Goal: Task Accomplishment & Management: Use online tool/utility

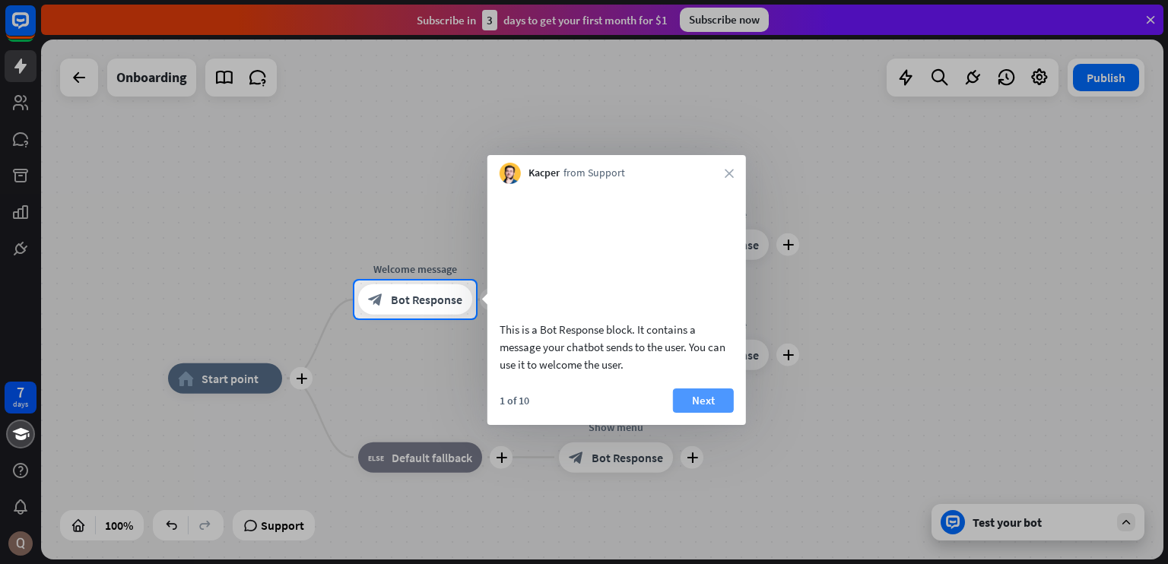
click at [678, 413] on button "Next" at bounding box center [703, 401] width 61 height 24
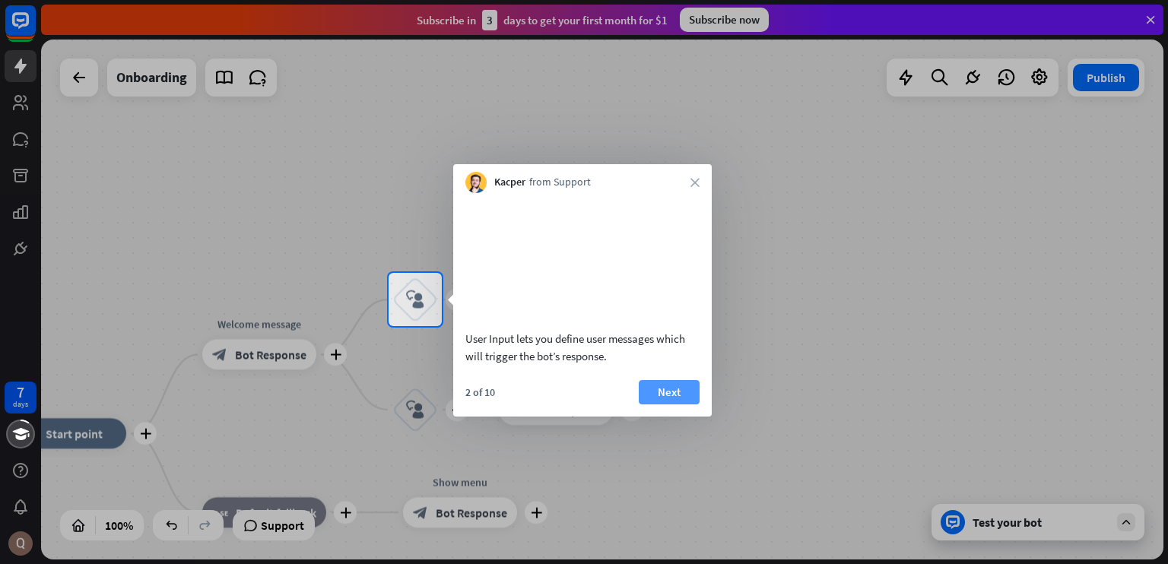
click at [662, 402] on button "Next" at bounding box center [669, 392] width 61 height 24
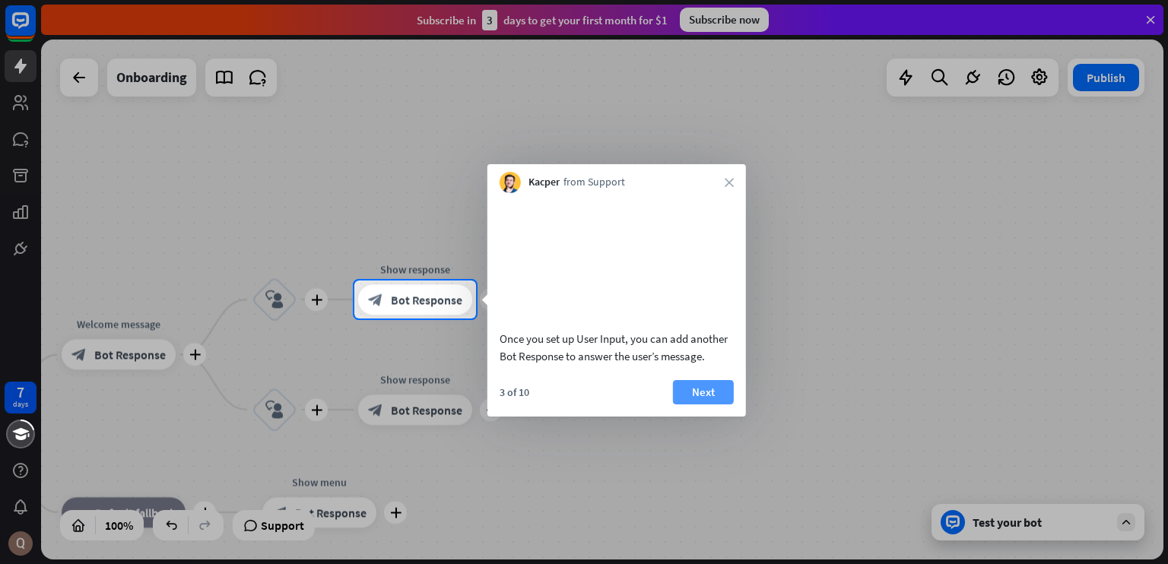
click at [688, 405] on button "Next" at bounding box center [703, 392] width 61 height 24
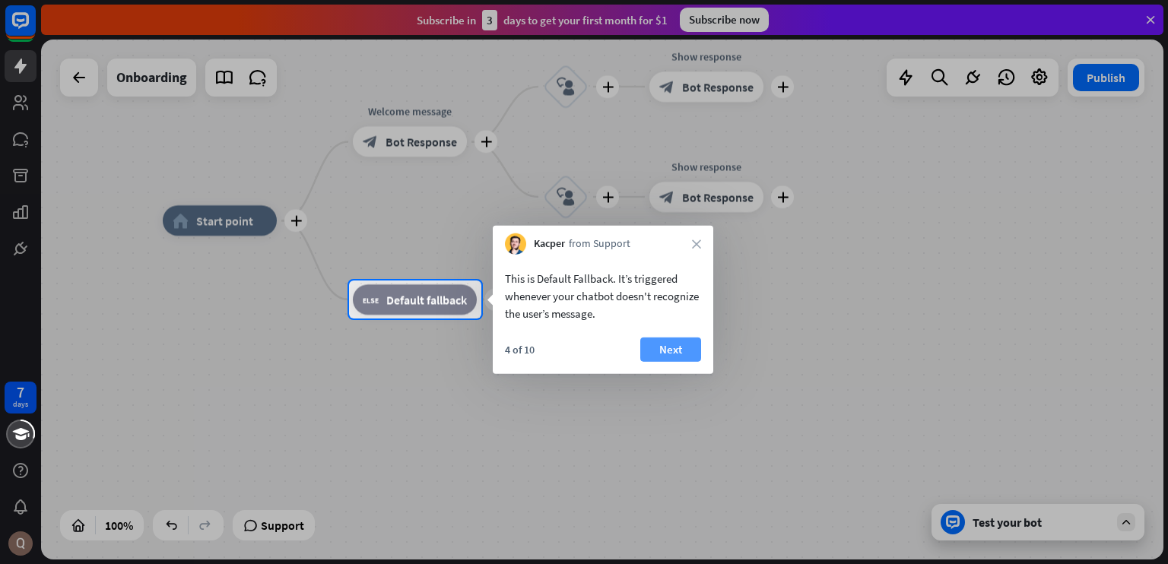
click at [687, 354] on button "Next" at bounding box center [670, 350] width 61 height 24
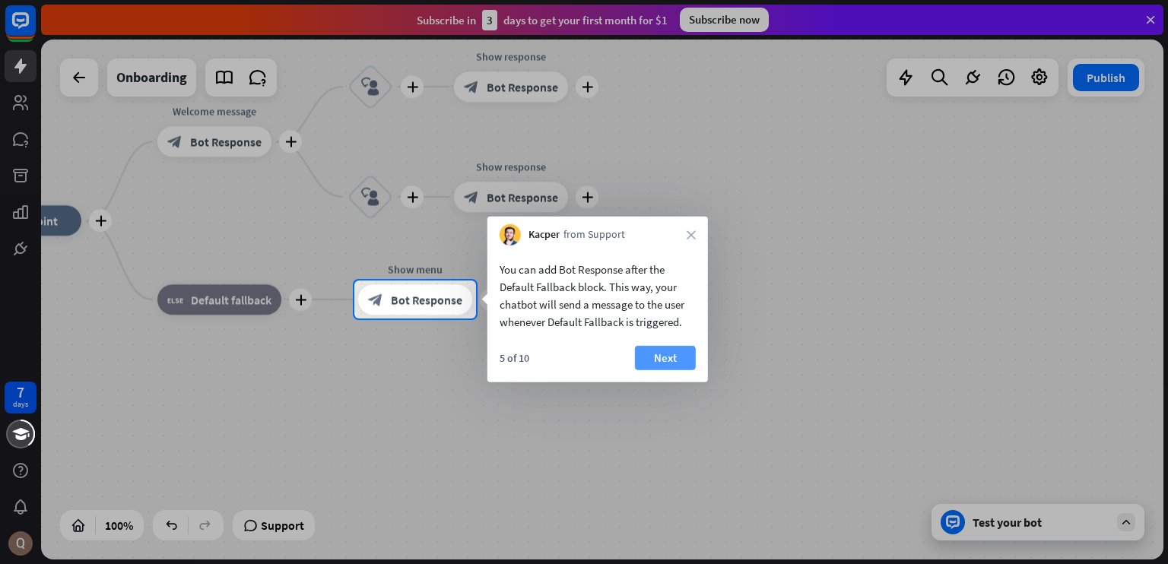
click at [684, 358] on button "Next" at bounding box center [665, 358] width 61 height 24
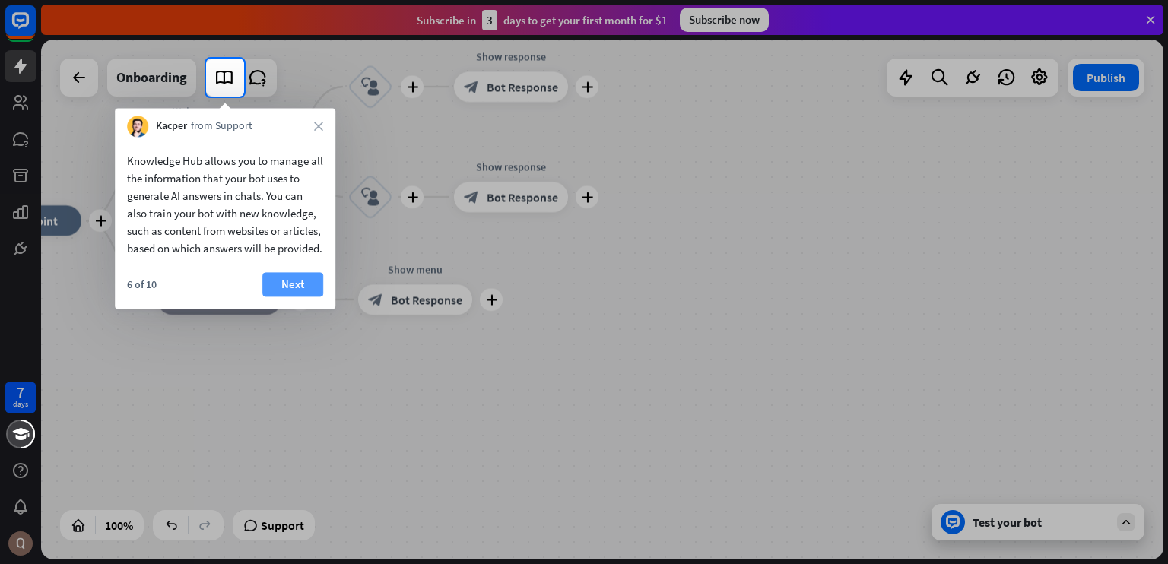
click at [295, 292] on button "Next" at bounding box center [292, 284] width 61 height 24
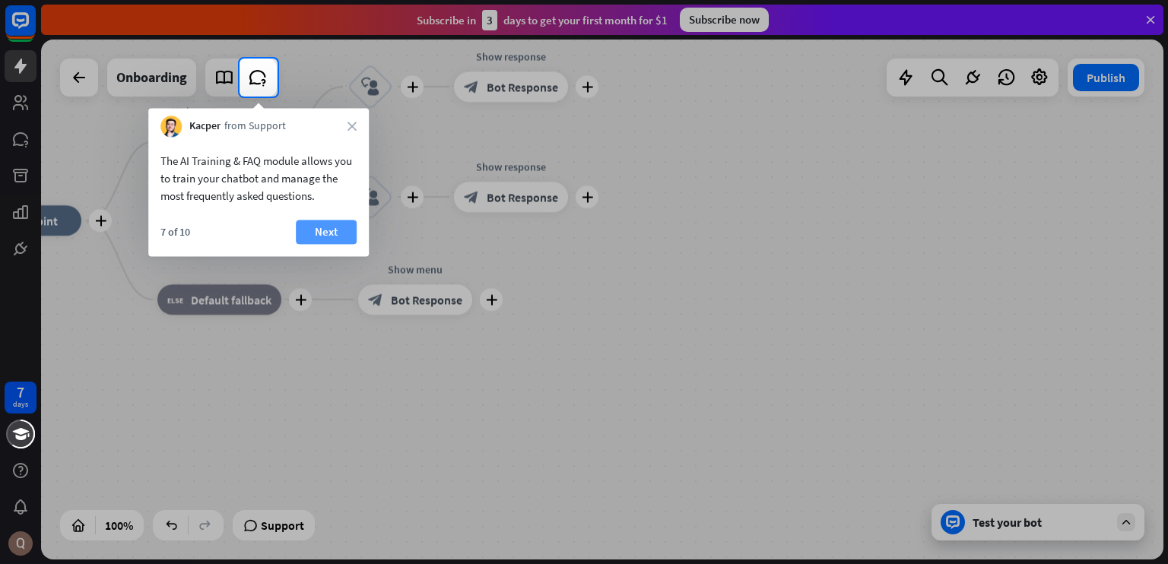
click at [331, 233] on button "Next" at bounding box center [326, 232] width 61 height 24
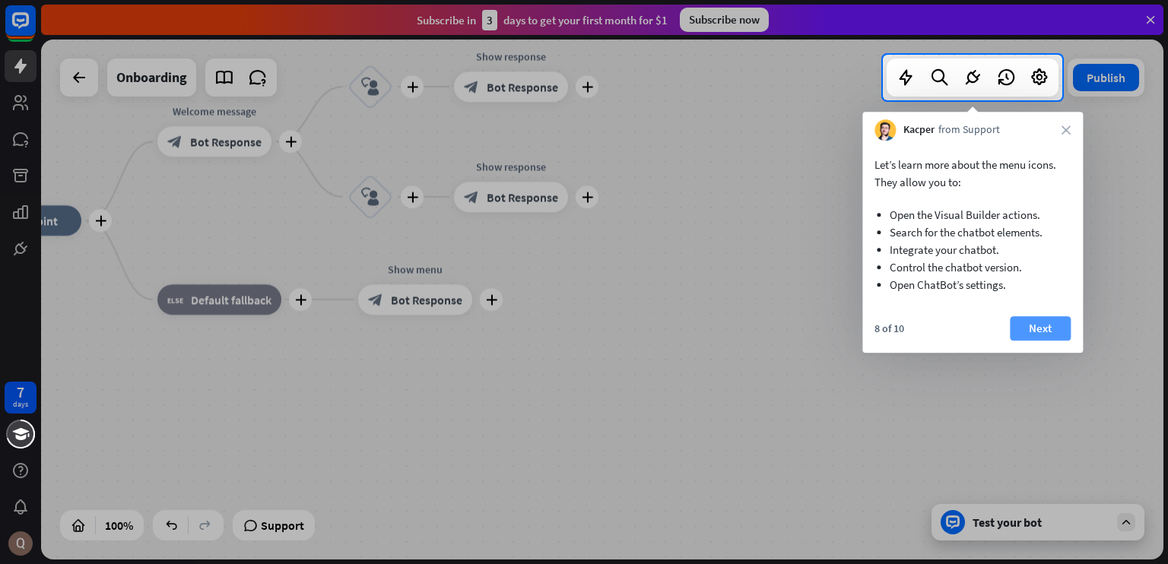
click at [1065, 319] on button "Next" at bounding box center [1040, 328] width 61 height 24
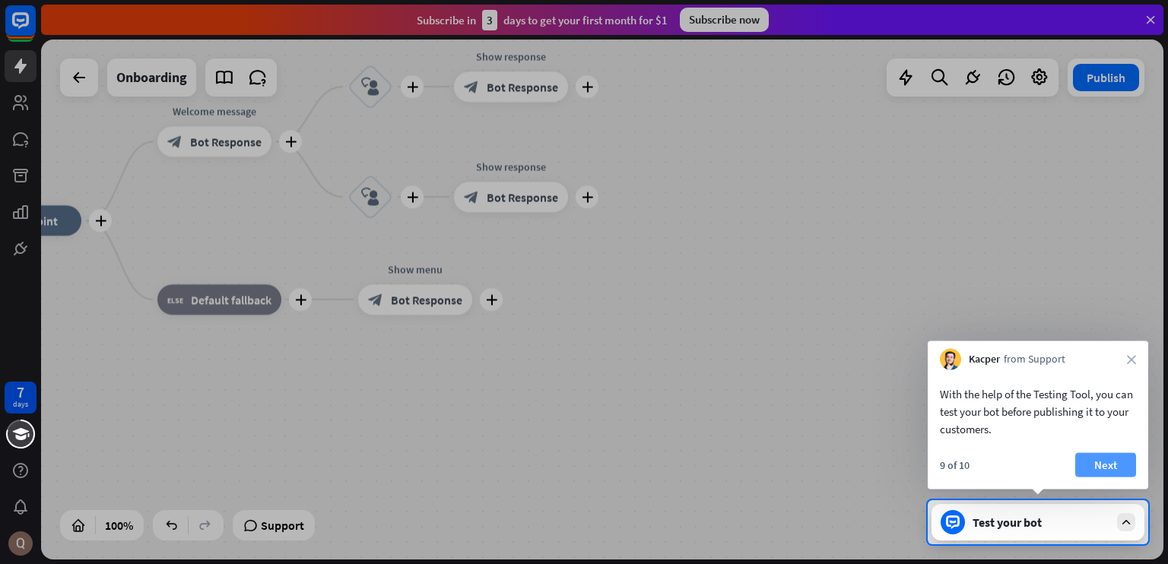
click at [1103, 465] on button "Next" at bounding box center [1105, 465] width 61 height 24
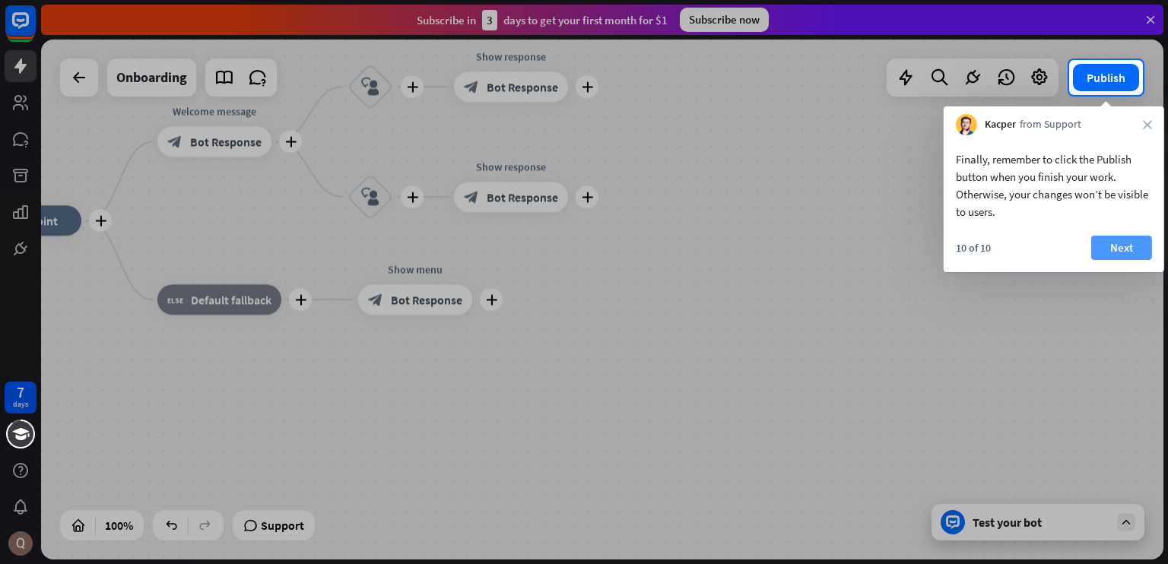
click at [1137, 237] on button "Next" at bounding box center [1121, 248] width 61 height 24
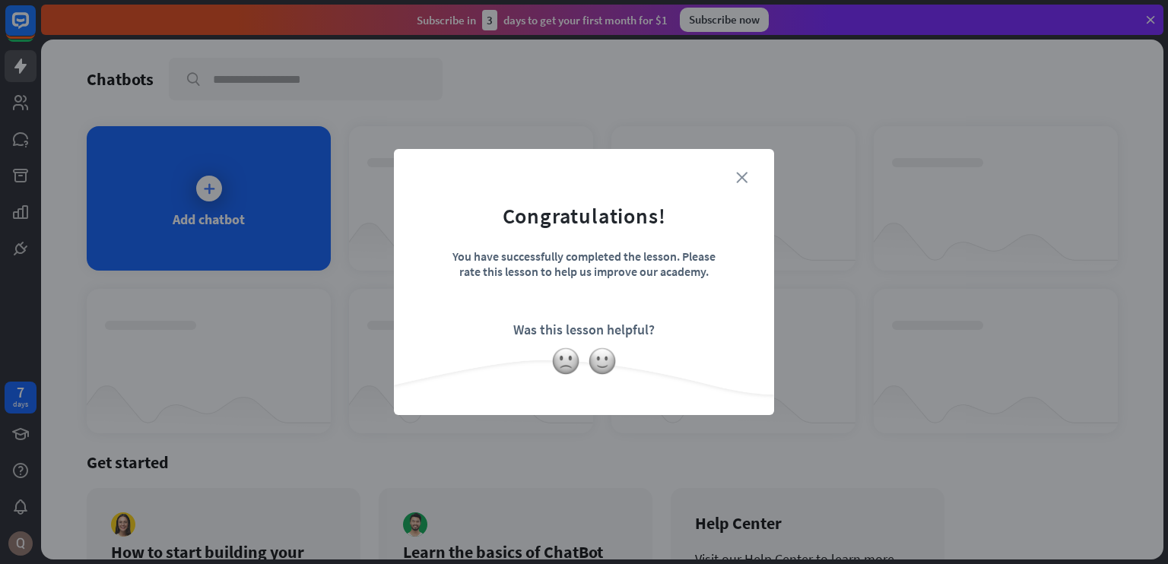
click at [738, 176] on icon "close" at bounding box center [741, 177] width 11 height 11
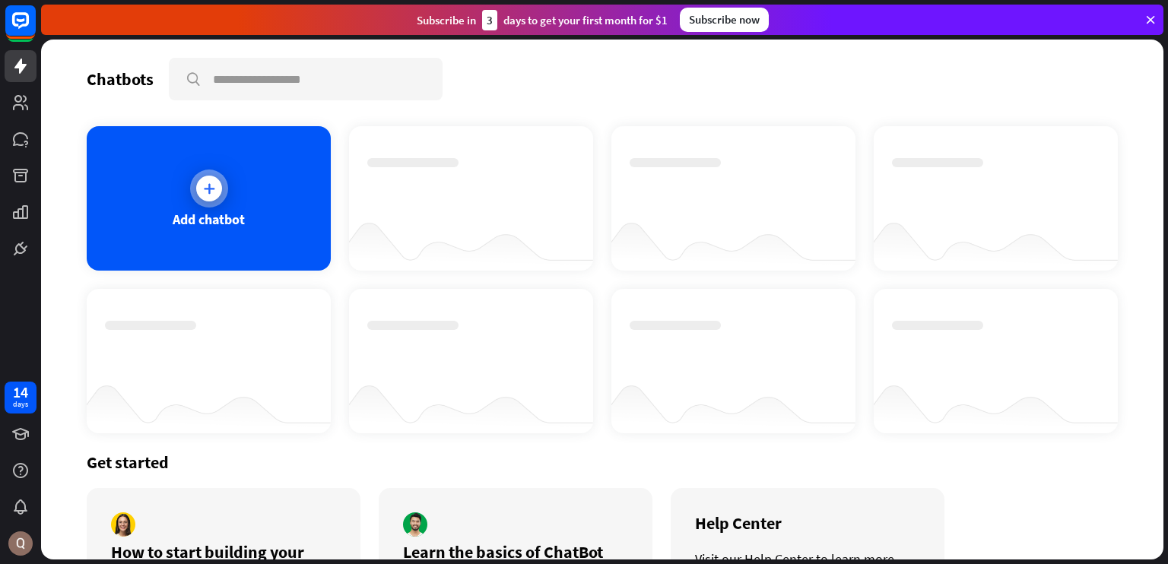
click at [219, 169] on div "Add chatbot" at bounding box center [209, 198] width 244 height 145
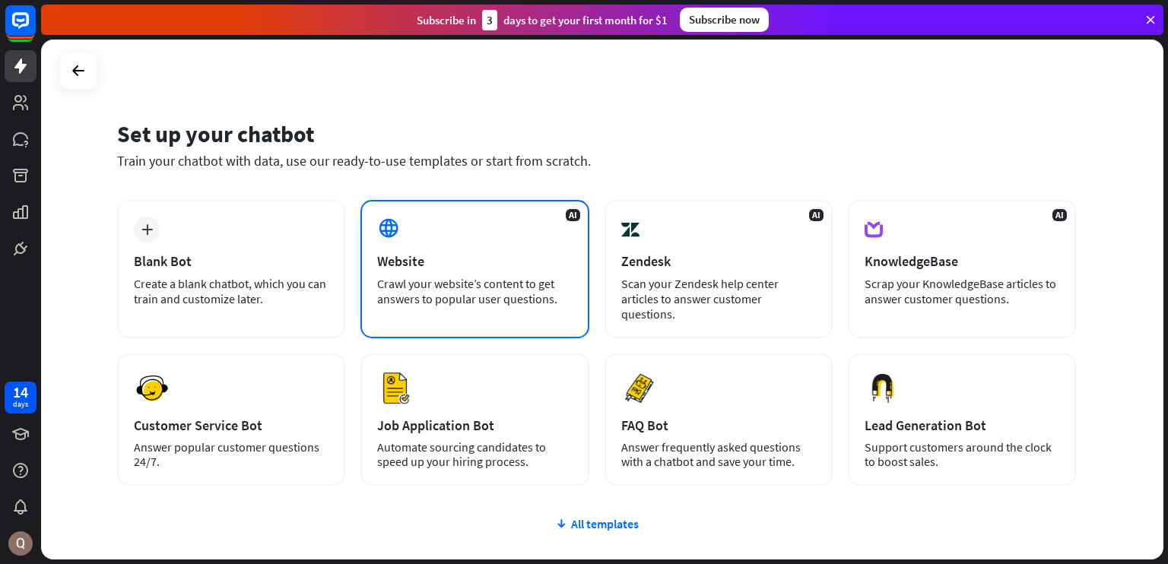
scroll to position [91, 0]
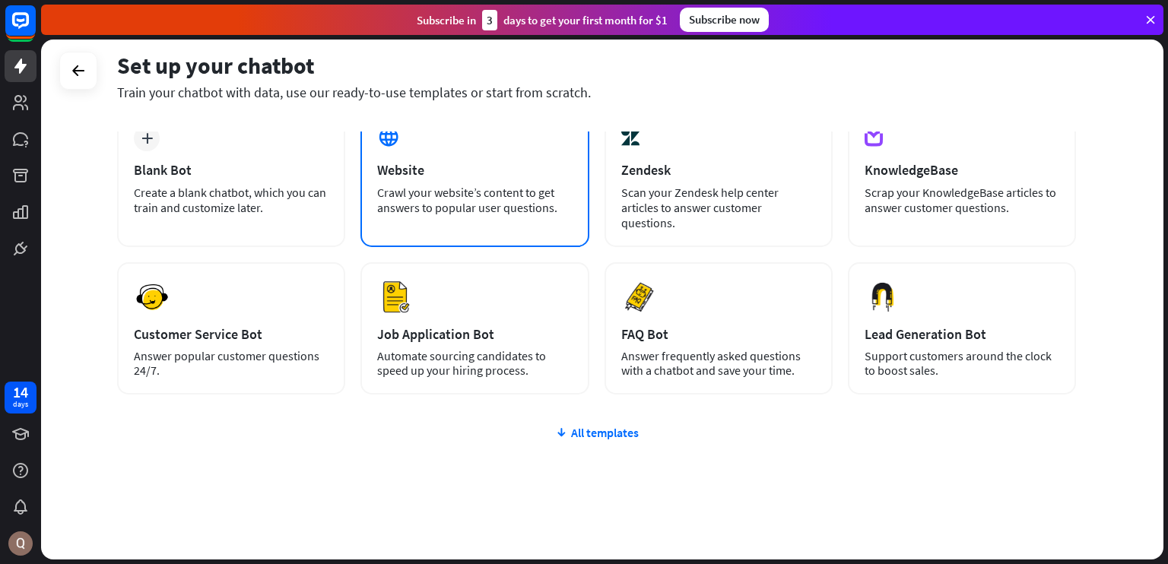
click at [522, 179] on div "AI Website Crawl your website’s content to get answers to popular user question…" at bounding box center [474, 178] width 228 height 138
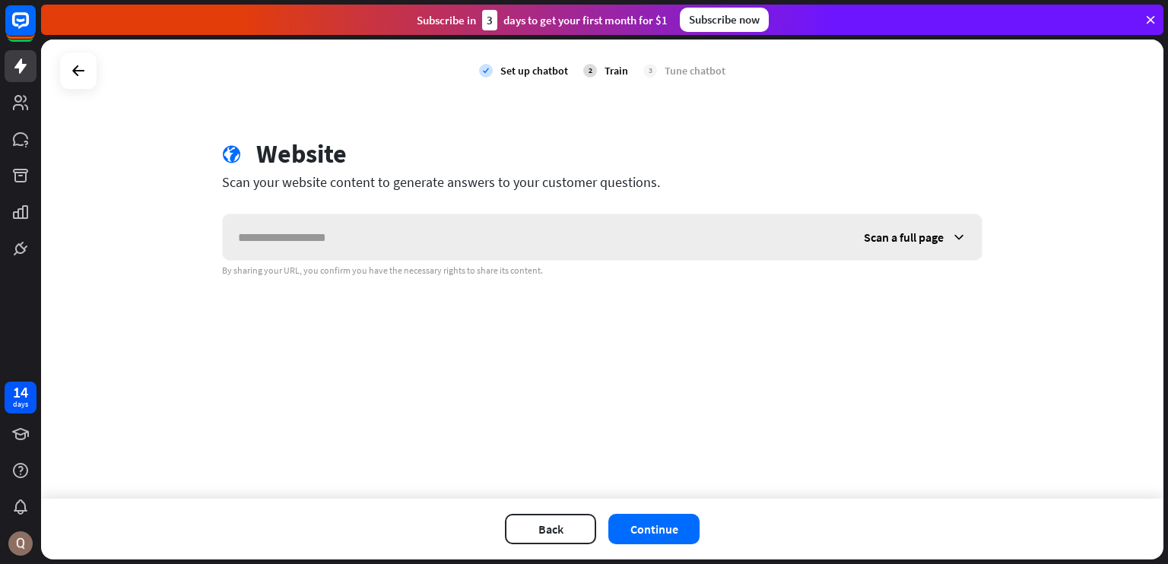
click at [894, 243] on span "Scan a full page" at bounding box center [904, 237] width 80 height 15
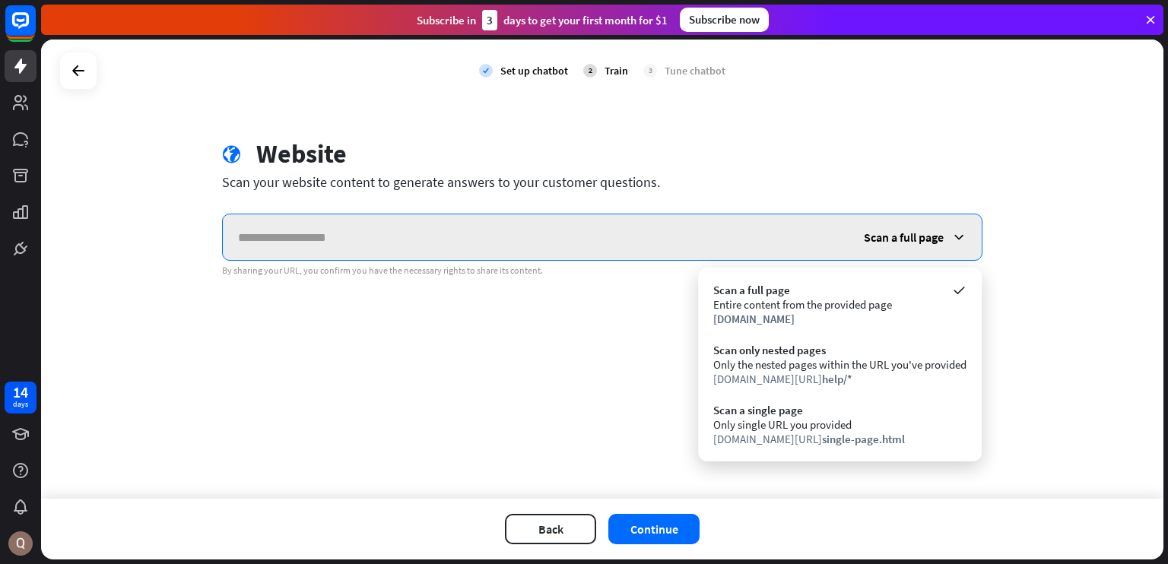
click at [526, 237] on input "text" at bounding box center [536, 237] width 626 height 46
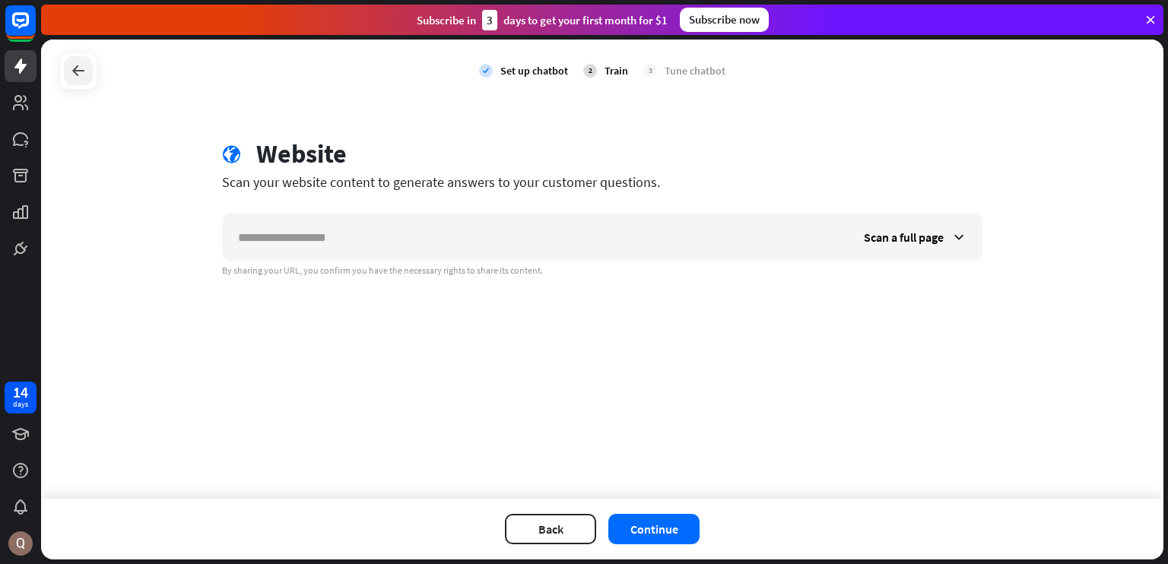
click at [75, 62] on icon at bounding box center [78, 71] width 18 height 18
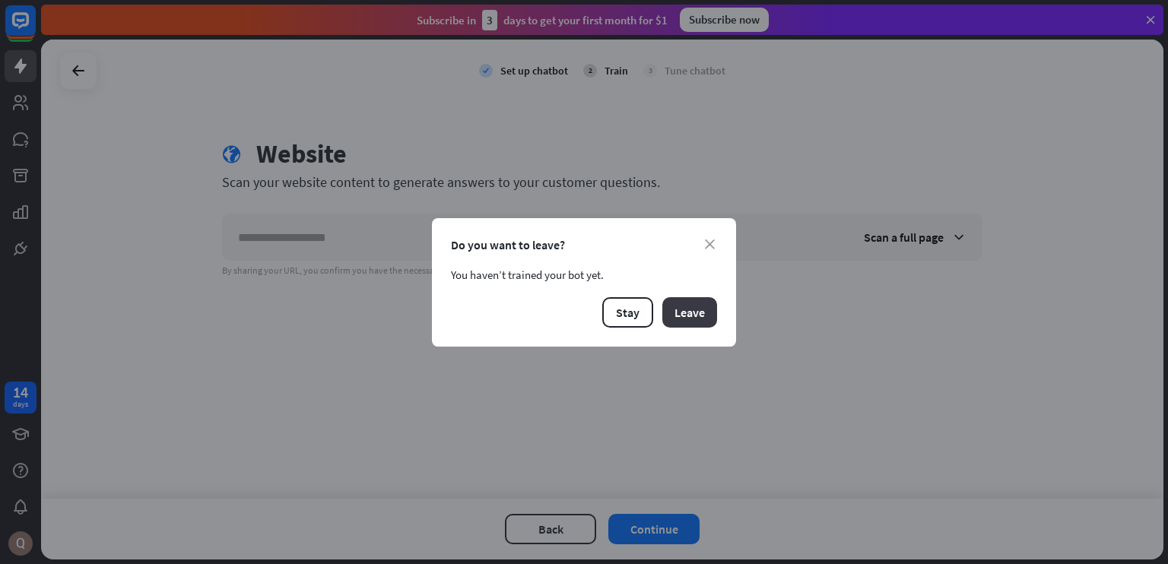
click at [675, 316] on button "Leave" at bounding box center [689, 312] width 55 height 30
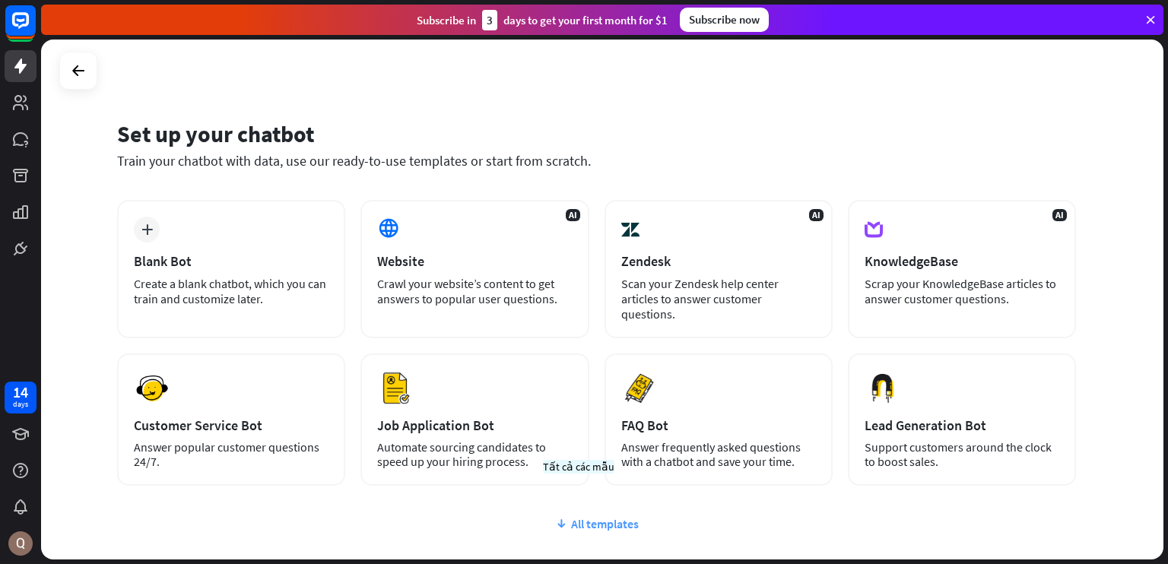
click at [584, 516] on div "All templates" at bounding box center [596, 523] width 959 height 15
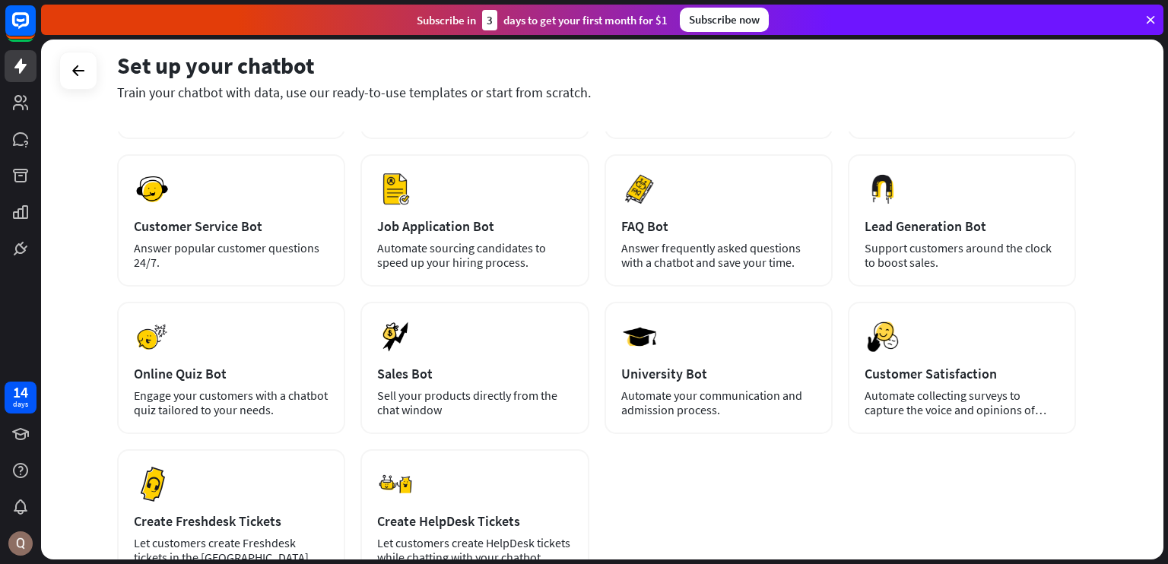
scroll to position [0, 0]
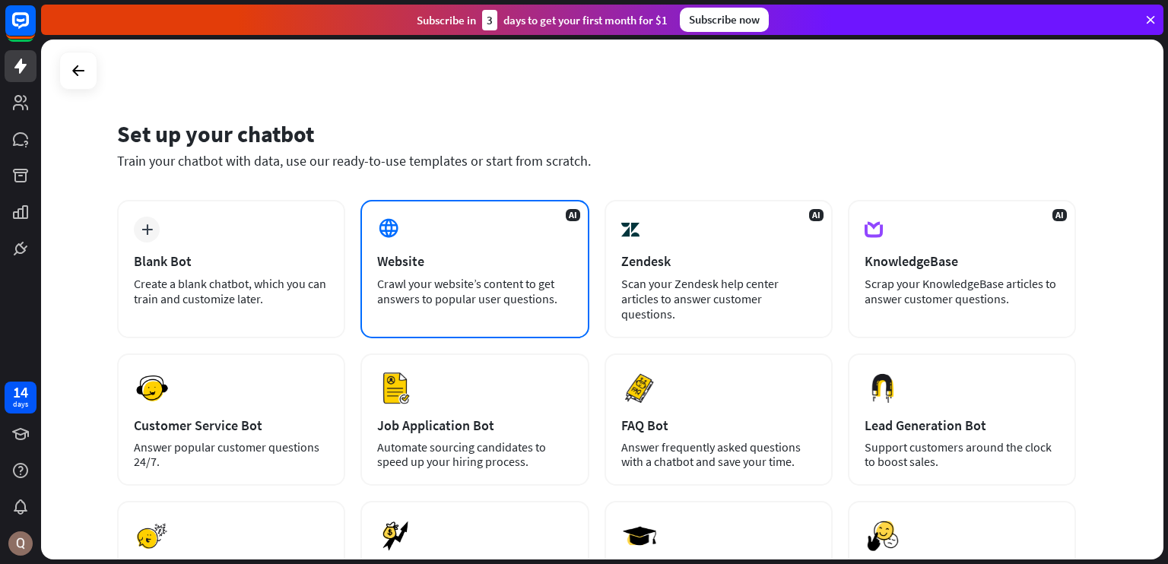
click at [482, 218] on div "AI Website Crawl your website’s content to get answers to popular user question…" at bounding box center [474, 269] width 228 height 138
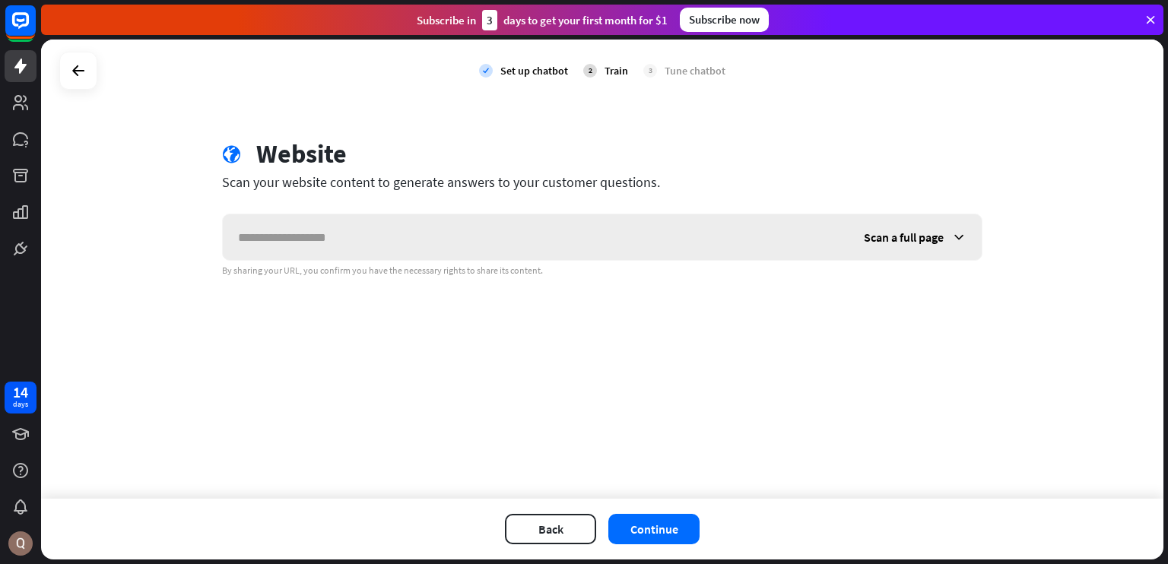
click at [550, 224] on input "text" at bounding box center [536, 237] width 626 height 46
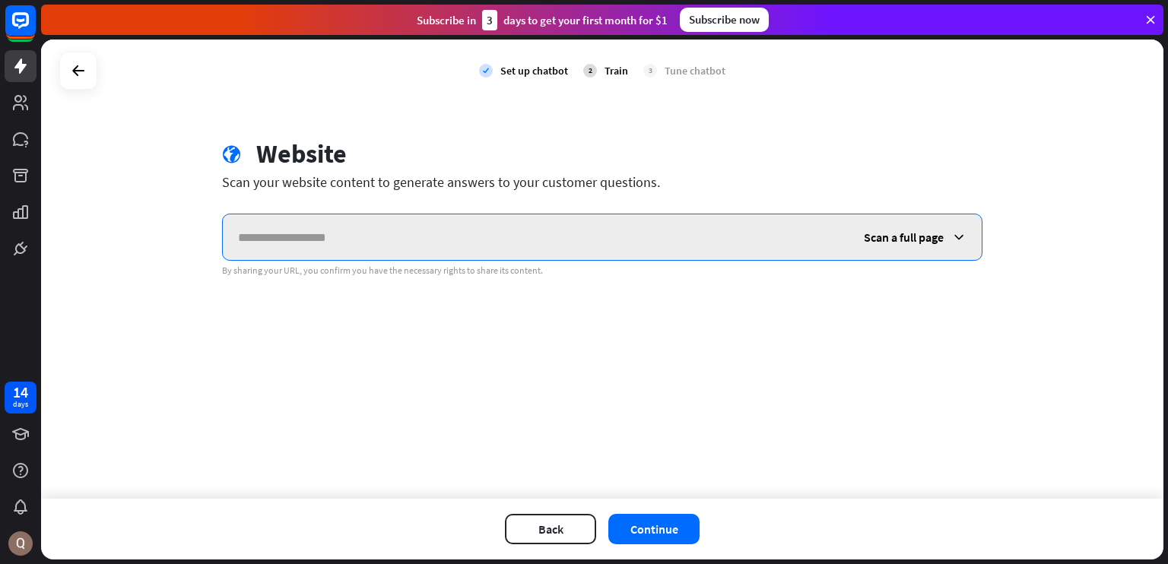
paste input "**********"
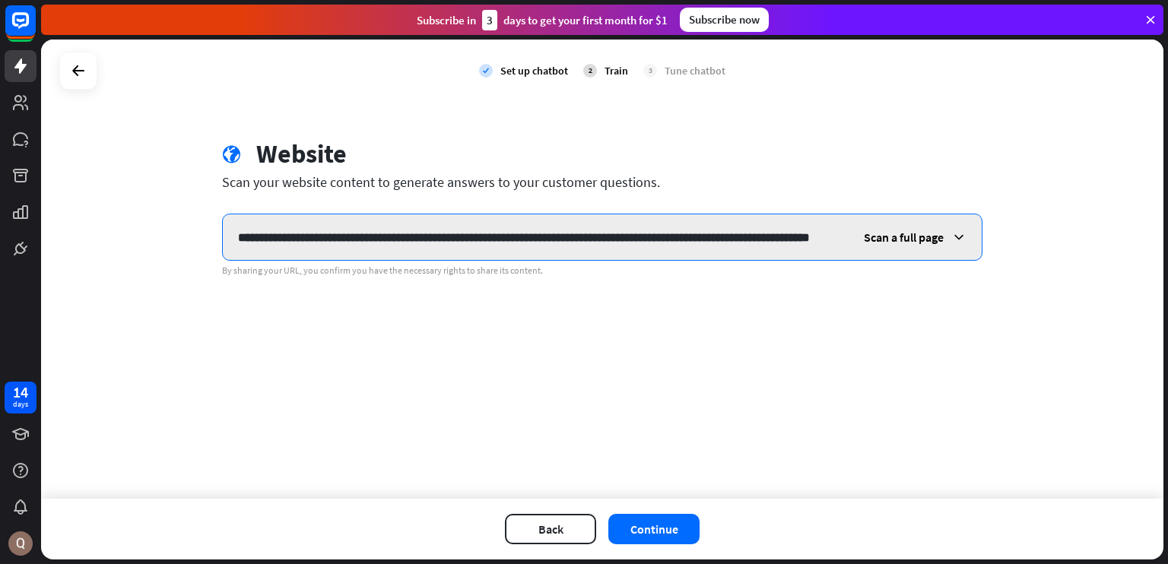
scroll to position [0, 179]
click at [581, 223] on input "**********" at bounding box center [536, 237] width 626 height 46
type input "**********"
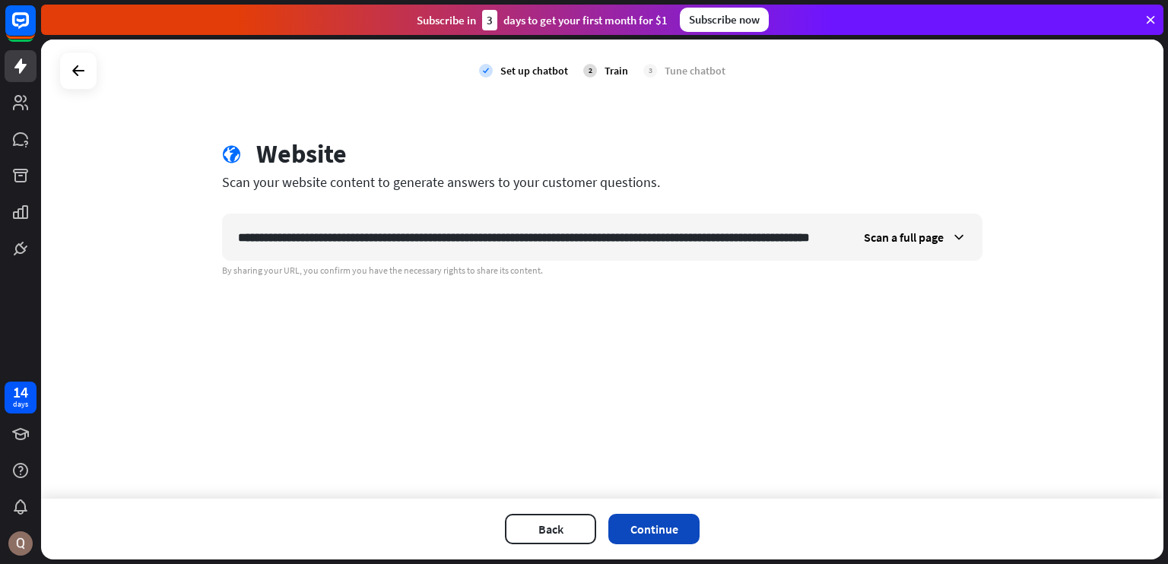
scroll to position [0, 0]
click at [633, 527] on button "Continue" at bounding box center [653, 529] width 91 height 30
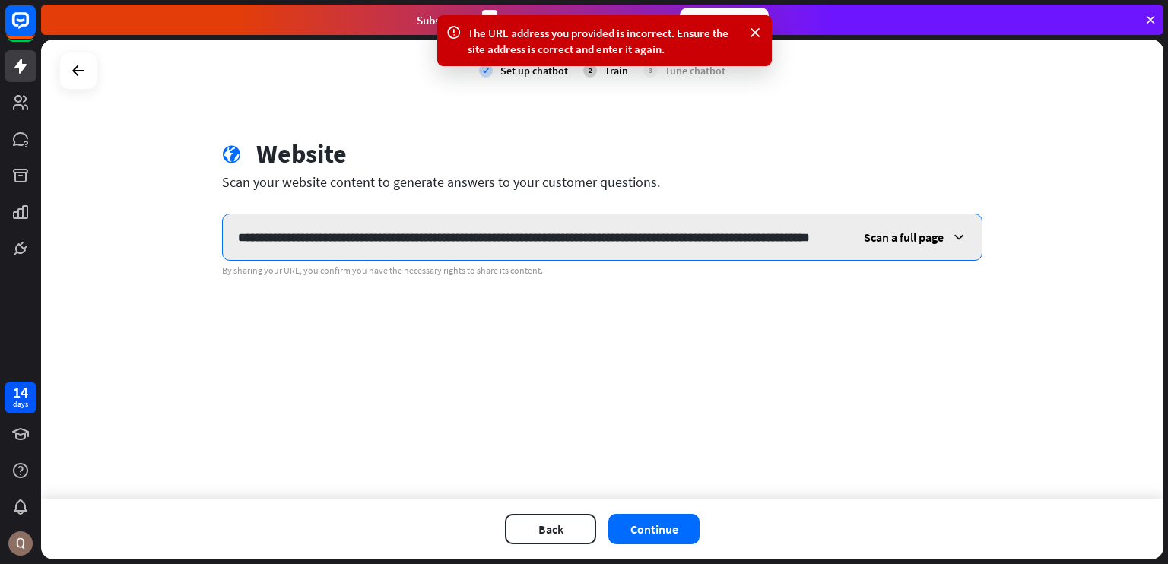
click at [724, 230] on input "**********" at bounding box center [535, 237] width 624 height 46
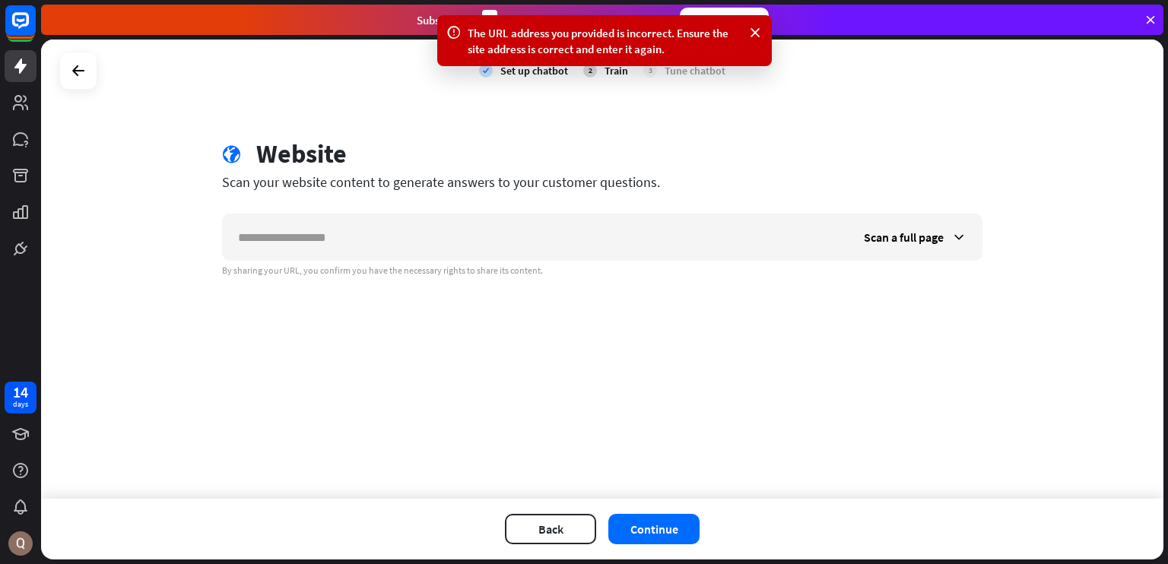
click at [787, 197] on div "globe Website Scan your website content to generate answers to your customer qu…" at bounding box center [602, 207] width 797 height 138
click at [873, 237] on span "Scan a full page" at bounding box center [904, 237] width 80 height 15
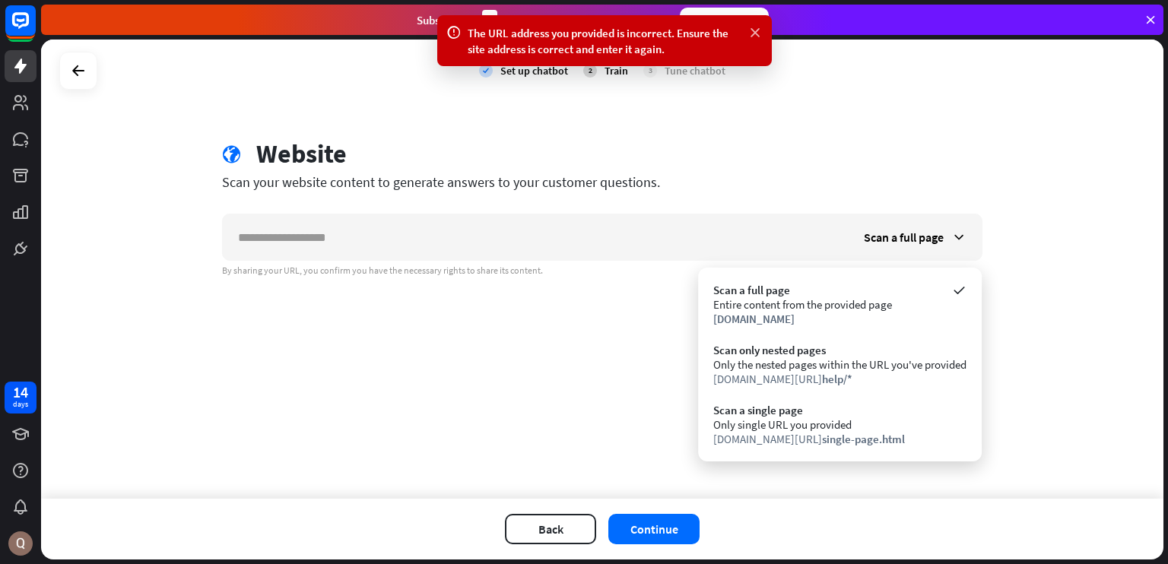
click at [751, 36] on icon at bounding box center [755, 33] width 15 height 16
